Goal: Navigation & Orientation: Find specific page/section

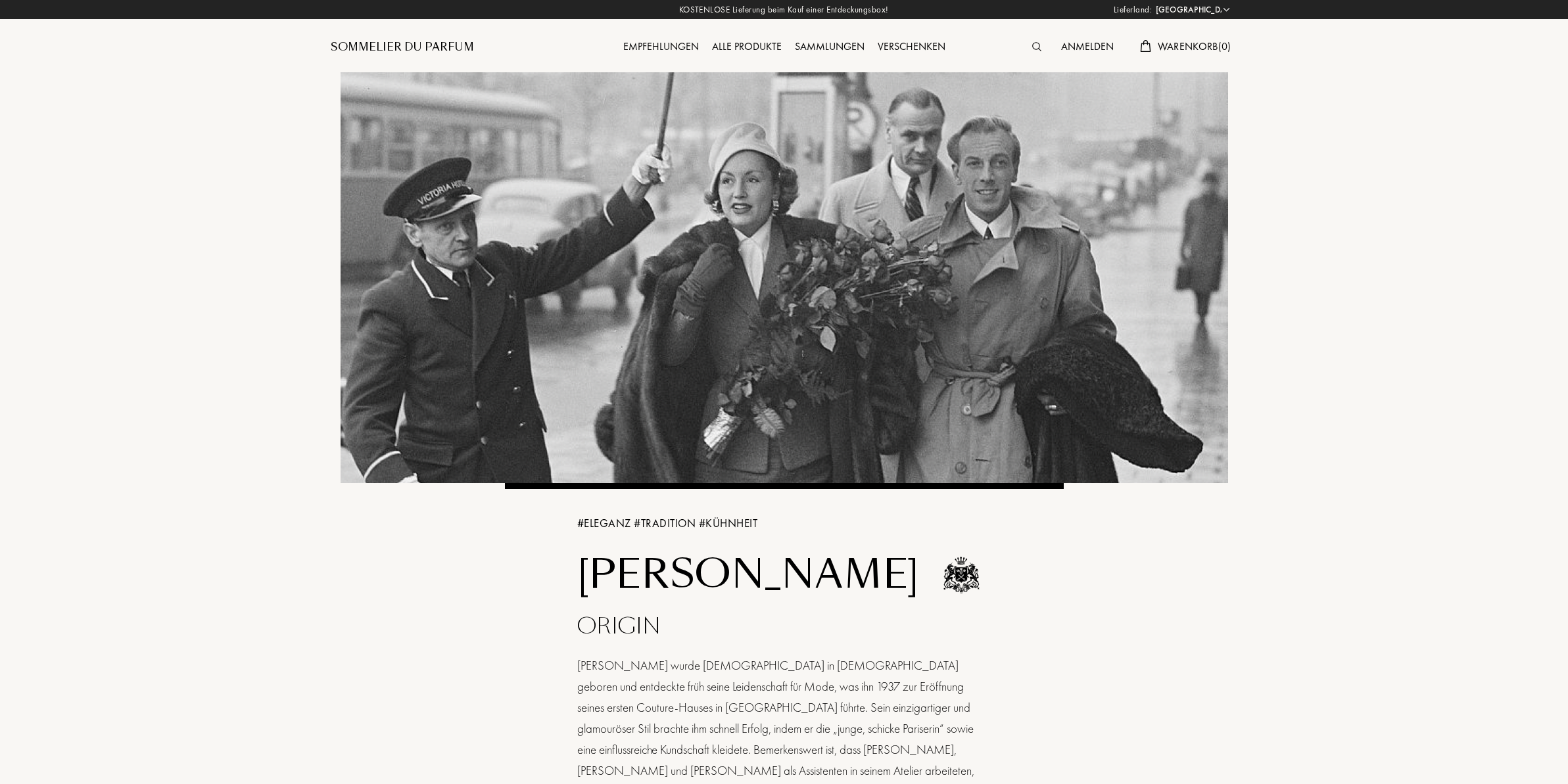
select select "DE"
click at [718, 47] on div "Alle Produkte" at bounding box center [744, 47] width 82 height 17
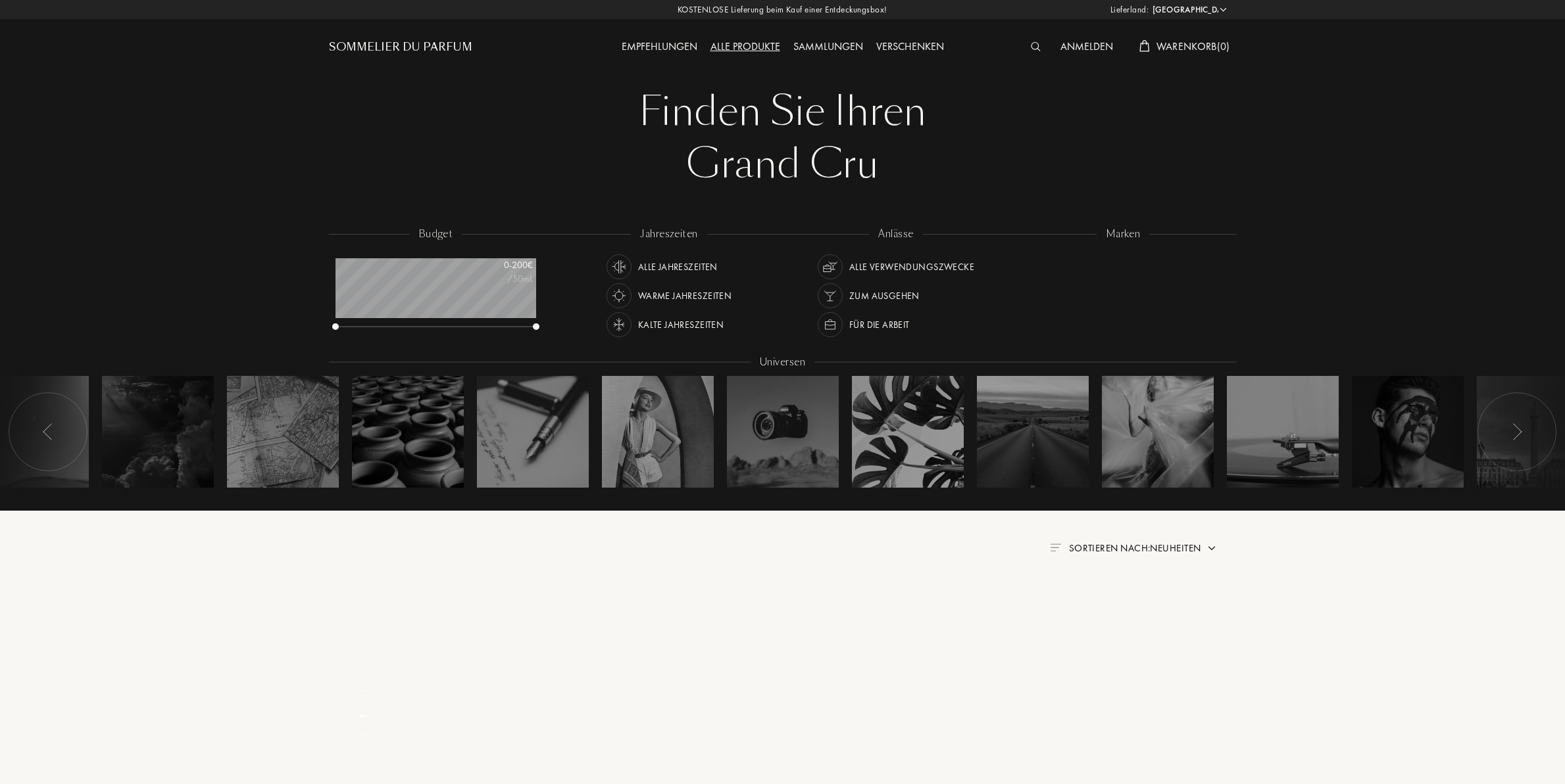
select select "DE"
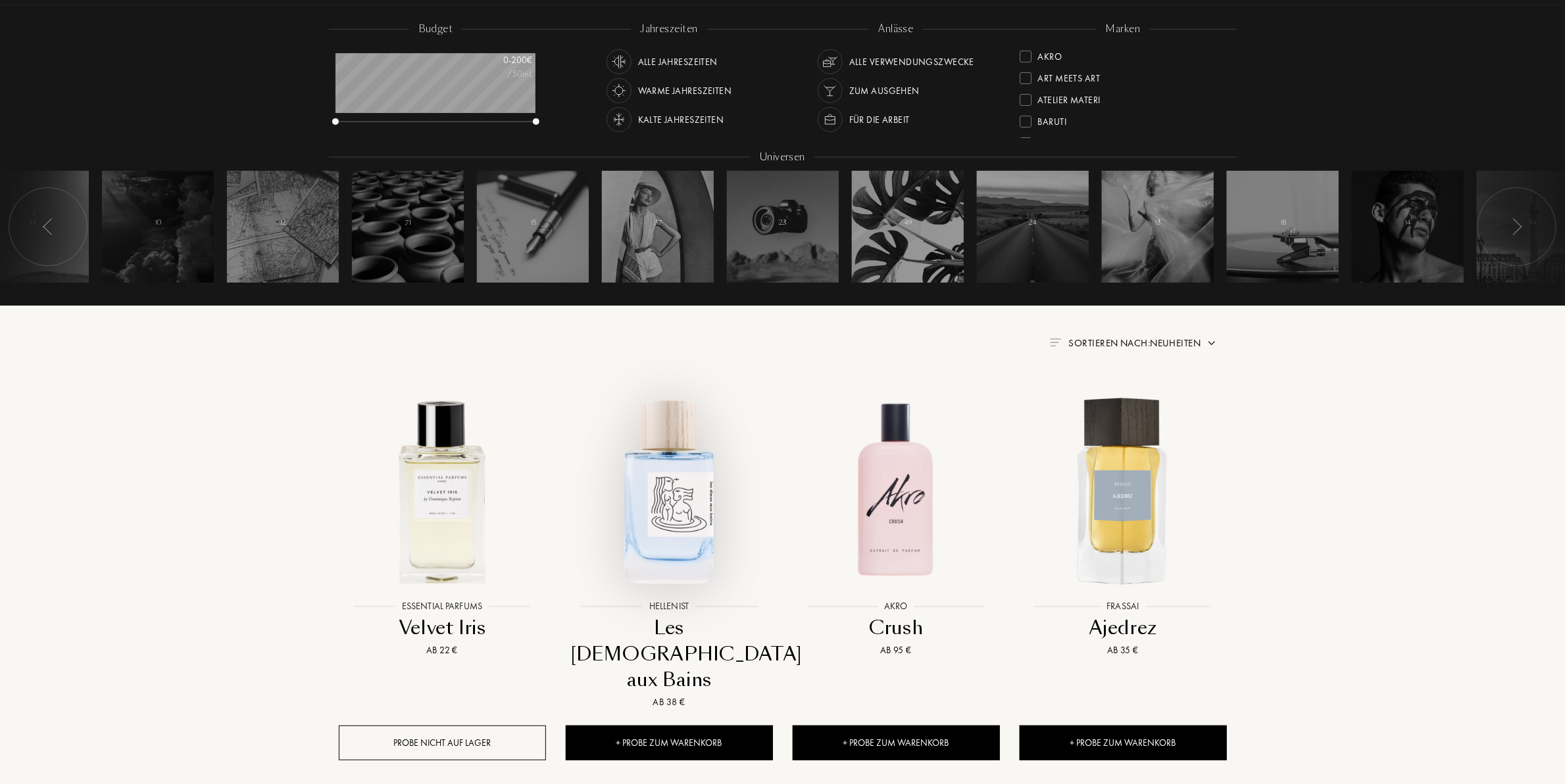
scroll to position [198, 0]
